Goal: Task Accomplishment & Management: Use online tool/utility

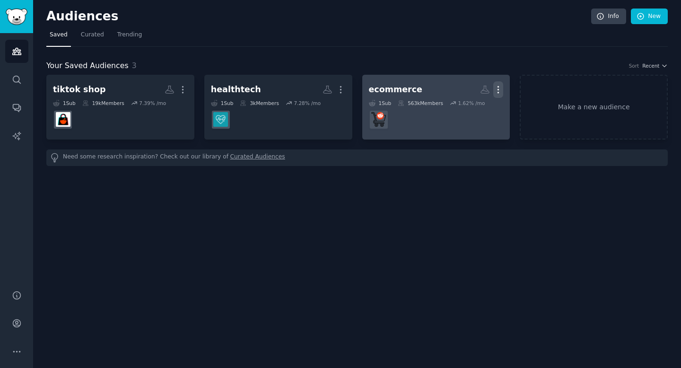
click at [498, 85] on icon "button" at bounding box center [498, 90] width 10 height 10
click at [469, 110] on p "Delete" at bounding box center [473, 110] width 22 height 10
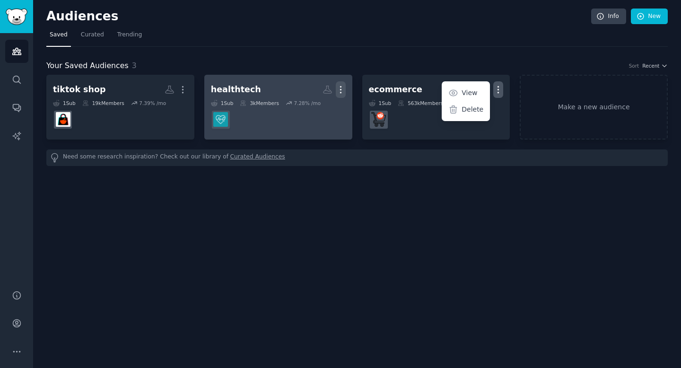
click at [341, 84] on button "More" at bounding box center [341, 89] width 10 height 17
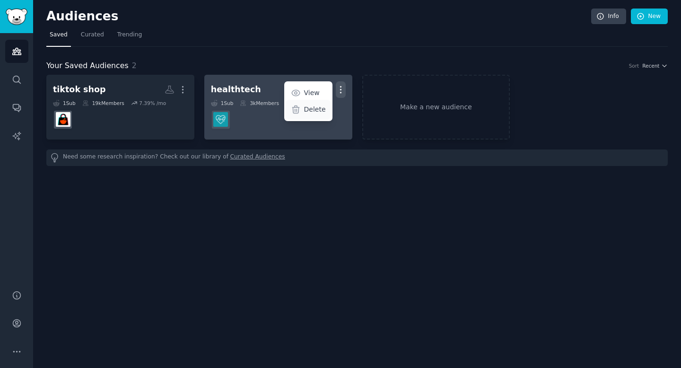
click at [308, 111] on p "Delete" at bounding box center [315, 110] width 22 height 10
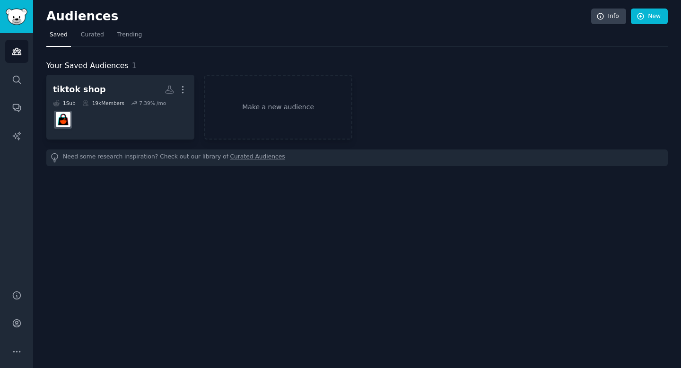
click at [394, 120] on div "tiktok shop More 1 Sub 19k Members 7.39 % /mo Make a new audience" at bounding box center [356, 107] width 621 height 65
click at [228, 112] on link "Make a new audience" at bounding box center [278, 107] width 148 height 65
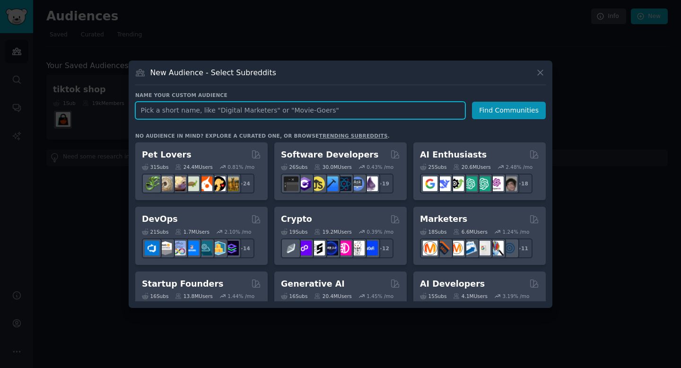
paste input "[URL][DOMAIN_NAME]"
type input "[URL][DOMAIN_NAME]"
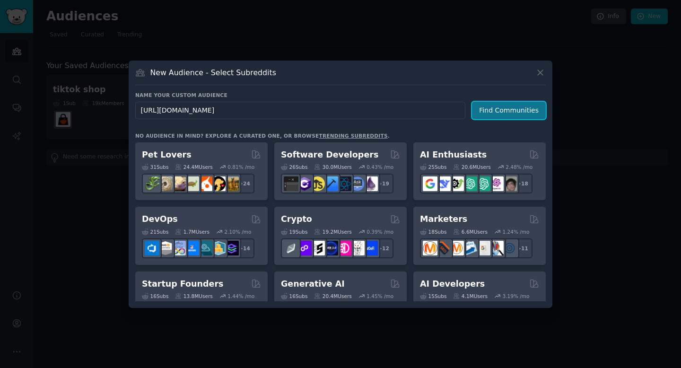
click at [515, 112] on button "Find Communities" at bounding box center [509, 110] width 74 height 17
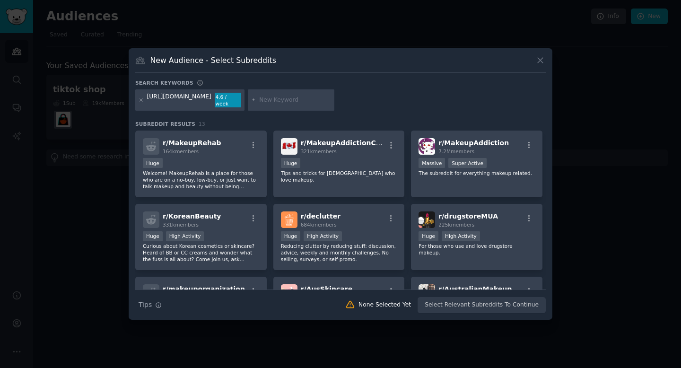
drag, startPoint x: 215, startPoint y: 100, endPoint x: 128, endPoint y: 100, distance: 87.0
click at [128, 100] on div "​ New Audience - Select Subreddits Search keywords [URL][DOMAIN_NAME] 4.6 / wee…" at bounding box center [340, 184] width 674 height 368
click at [157, 101] on div "[URL][DOMAIN_NAME]" at bounding box center [179, 100] width 64 height 15
drag, startPoint x: 215, startPoint y: 100, endPoint x: 136, endPoint y: 97, distance: 79.5
click at [136, 97] on div "[URL][DOMAIN_NAME] 4.6 / week" at bounding box center [189, 100] width 109 height 22
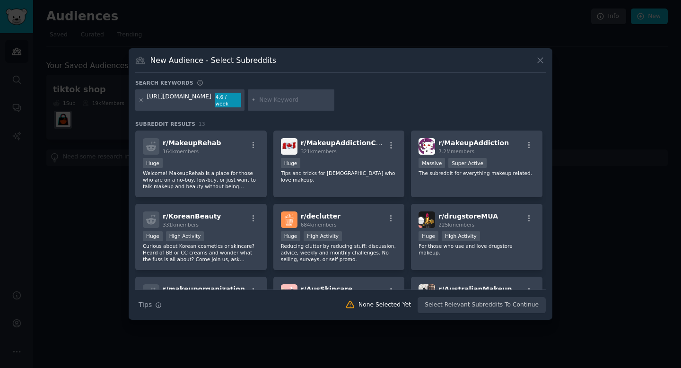
click at [184, 102] on div "[URL][DOMAIN_NAME]" at bounding box center [179, 100] width 64 height 15
click at [144, 100] on div "[URL][DOMAIN_NAME] 4.6 / week" at bounding box center [189, 100] width 109 height 22
click at [140, 102] on icon at bounding box center [141, 99] width 5 height 5
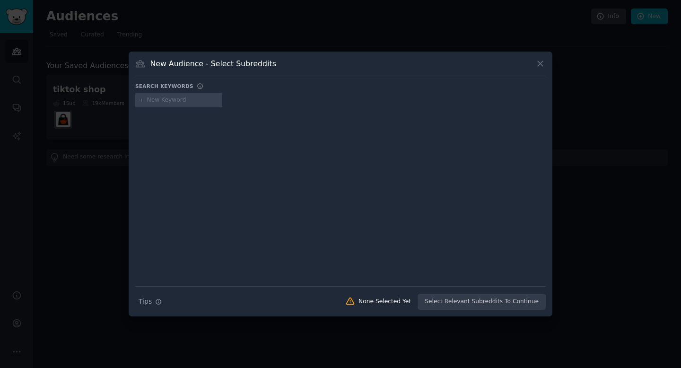
click at [150, 102] on input "text" at bounding box center [183, 100] width 72 height 9
type input "makeup"
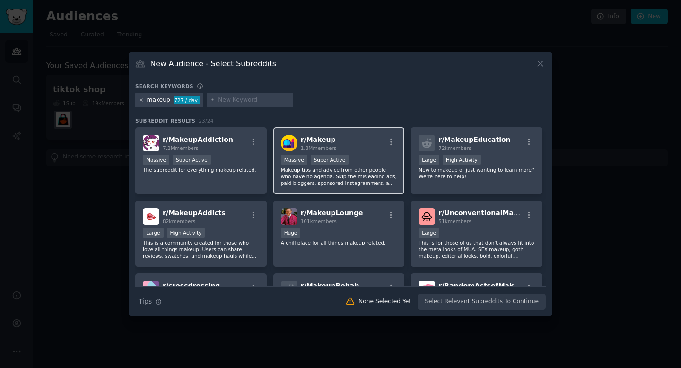
click at [362, 148] on div "r/ Makeup 1.8M members" at bounding box center [339, 143] width 116 height 17
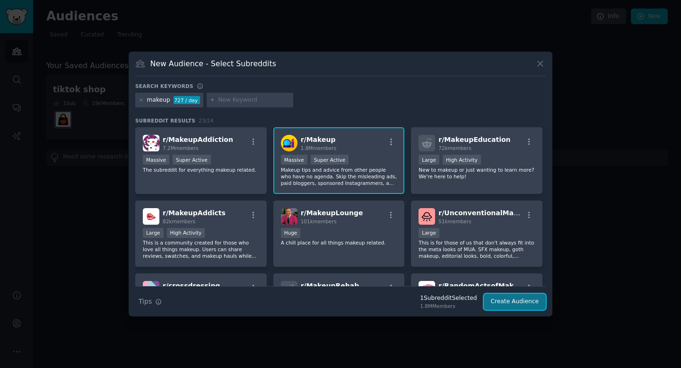
click at [534, 303] on button "Create Audience" at bounding box center [515, 302] width 62 height 16
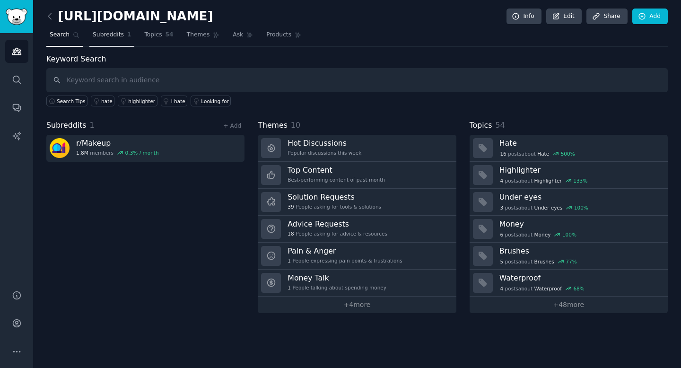
click at [111, 38] on span "Subreddits" at bounding box center [108, 35] width 31 height 9
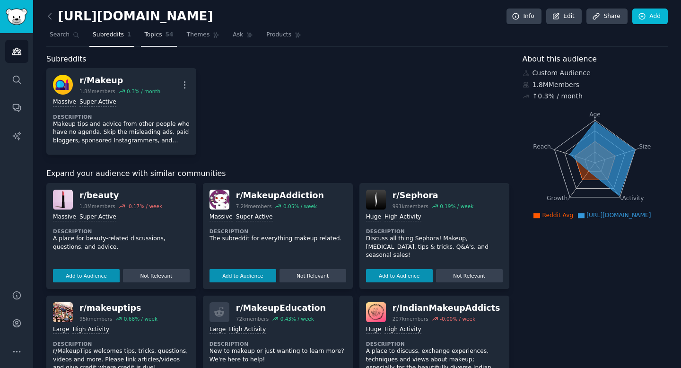
click at [153, 36] on span "Topics" at bounding box center [152, 35] width 17 height 9
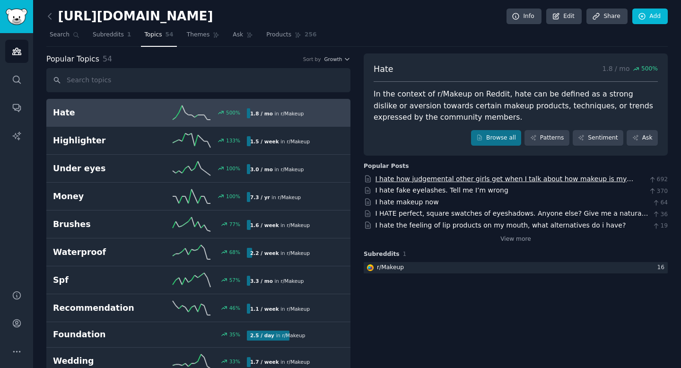
click at [410, 178] on link "I hate how judgemental other girls get when I talk about how makeup is my passi…" at bounding box center [504, 183] width 258 height 17
click at [455, 189] on link "I hate fake eyelashes. Tell me I’m wrong" at bounding box center [441, 190] width 133 height 8
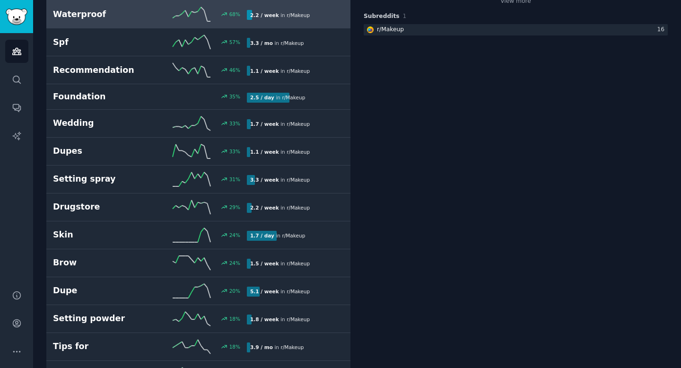
scroll to position [244, 0]
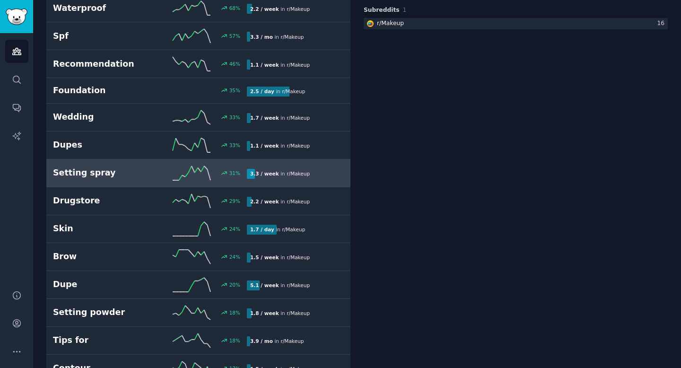
click at [201, 181] on link "Setting spray 31 % 3.3 / week in r/ Makeup" at bounding box center [198, 173] width 304 height 28
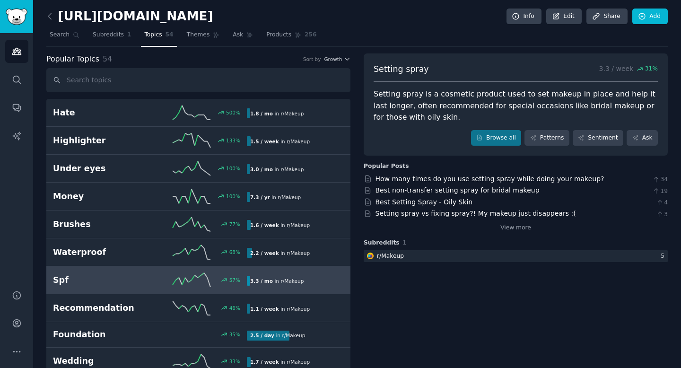
click at [320, 284] on div "3.3 / mo in r/ Makeup" at bounding box center [292, 281] width 90 height 10
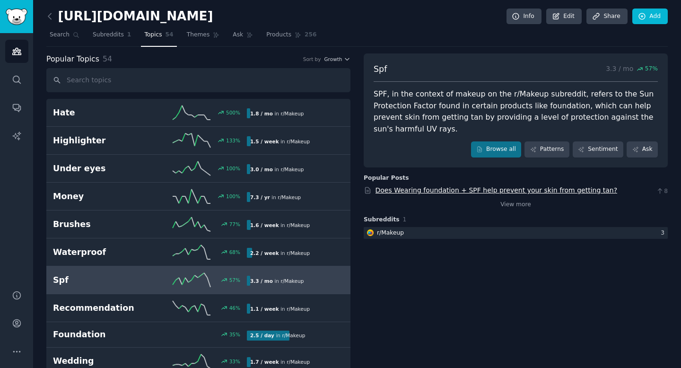
click at [442, 192] on link "Does Wearing foundation + SPF help prevent your skin from getting tan?" at bounding box center [496, 190] width 242 height 8
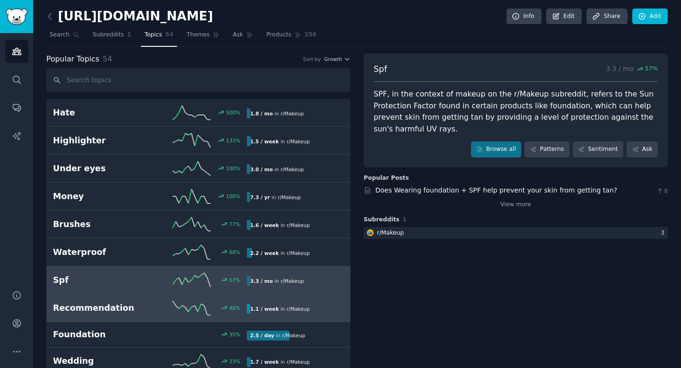
click at [305, 309] on div "1.1 / week in r/ Makeup" at bounding box center [280, 309] width 66 height 10
